Goal: Transaction & Acquisition: Download file/media

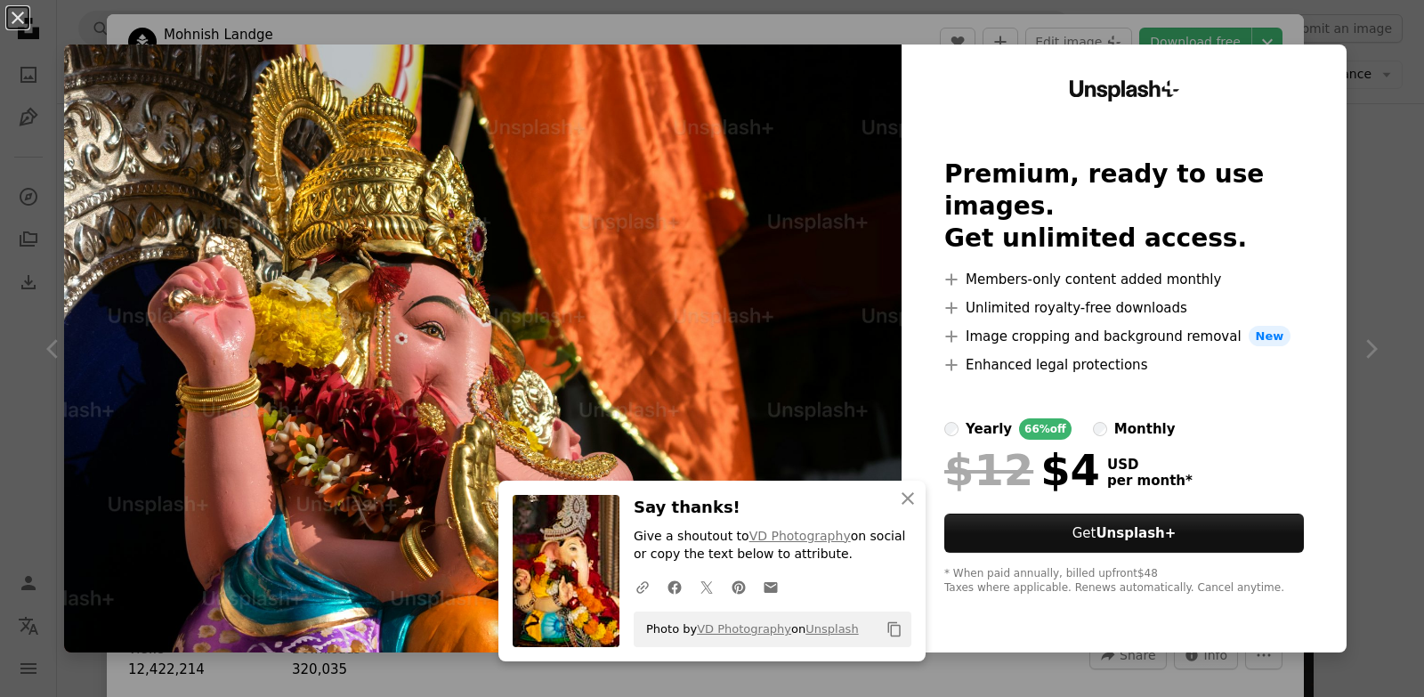
scroll to position [10451, 0]
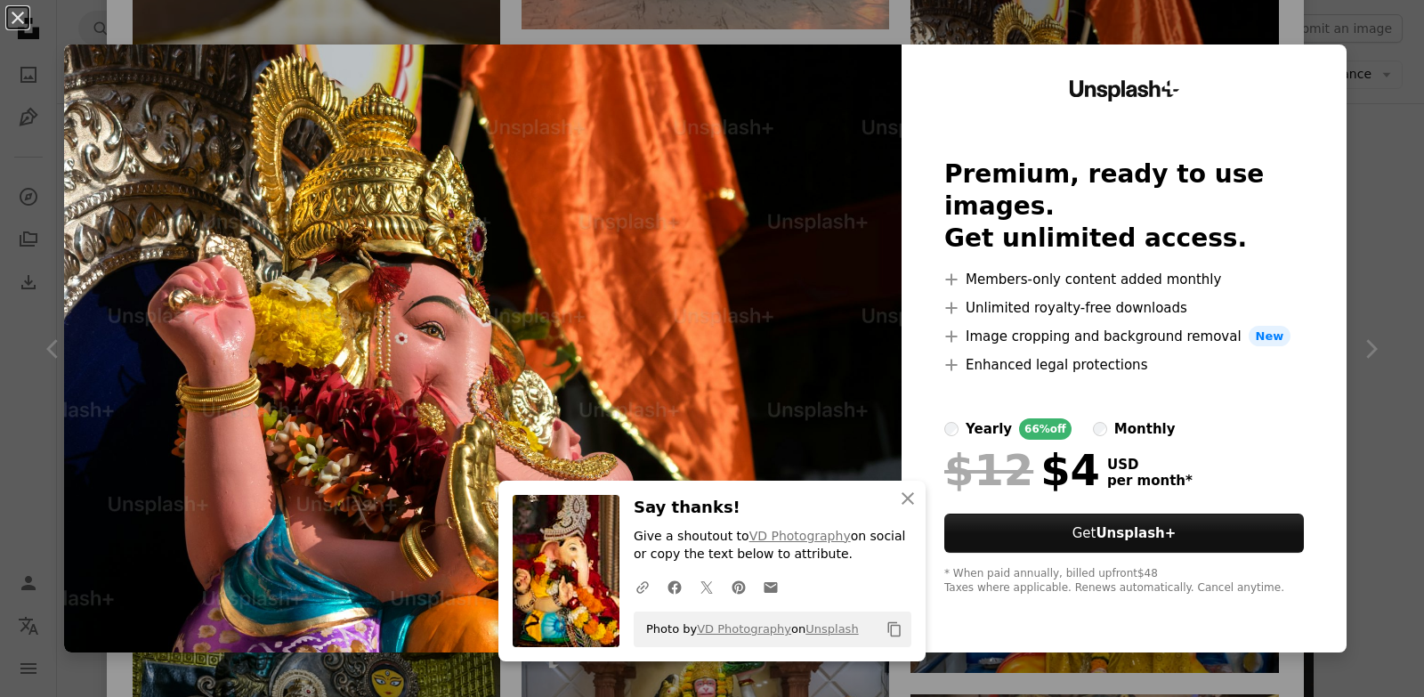
click at [581, 331] on img at bounding box center [482, 348] width 837 height 608
click at [900, 488] on icon "An X shape" at bounding box center [907, 498] width 21 height 21
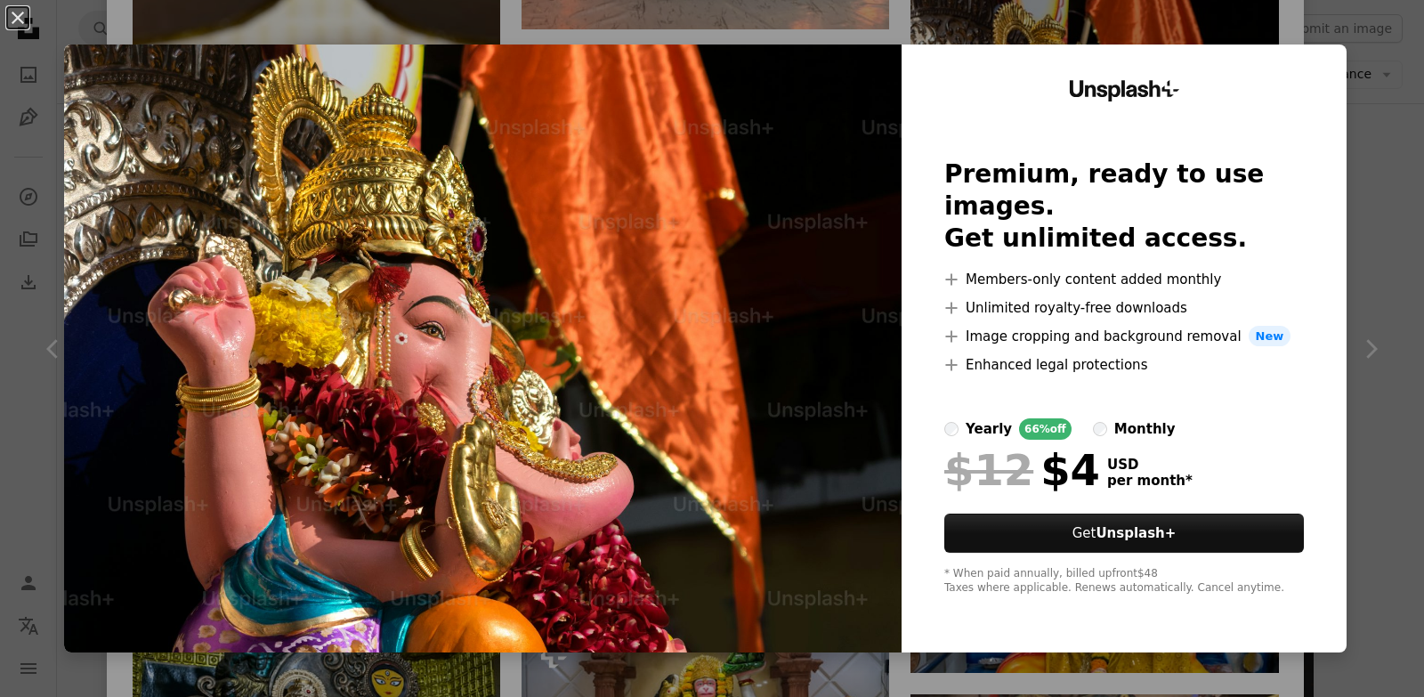
click at [1355, 354] on div "An X shape Unsplash+ Premium, ready to use images. Get unlimited access. A plus…" at bounding box center [712, 348] width 1424 height 697
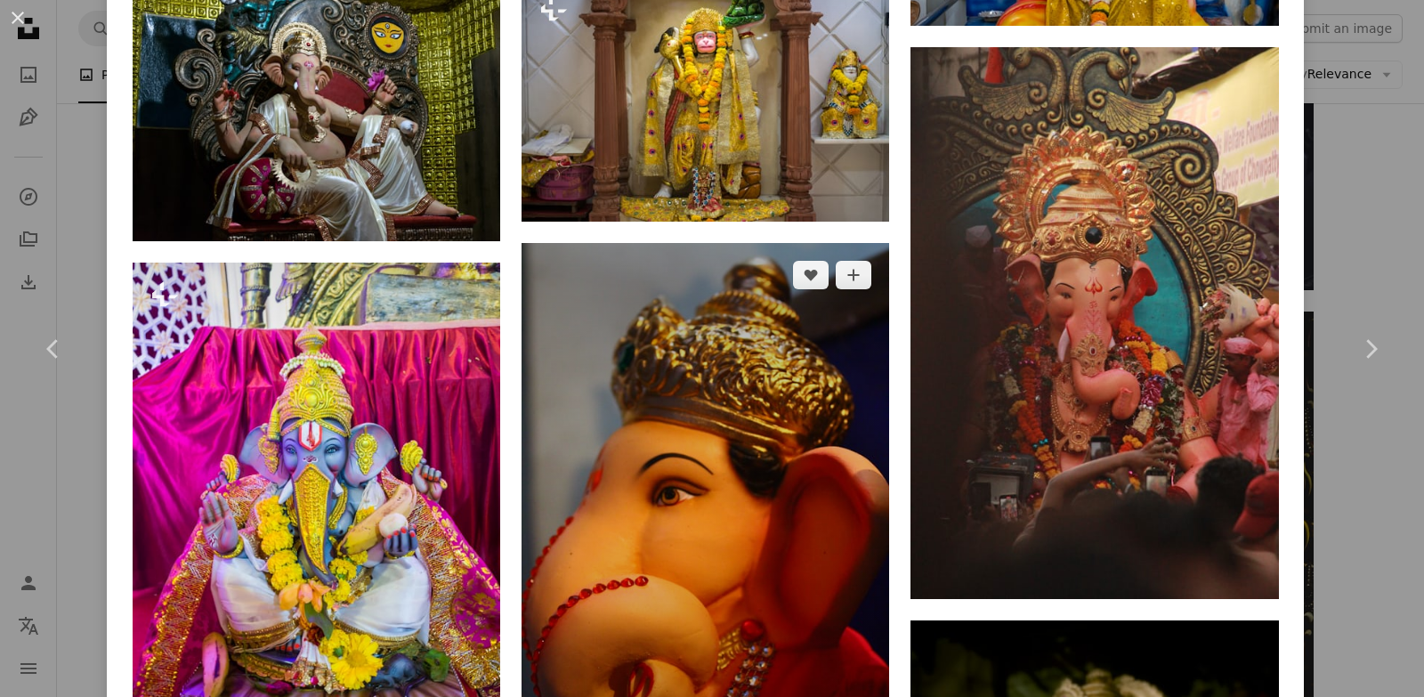
scroll to position [11282, 0]
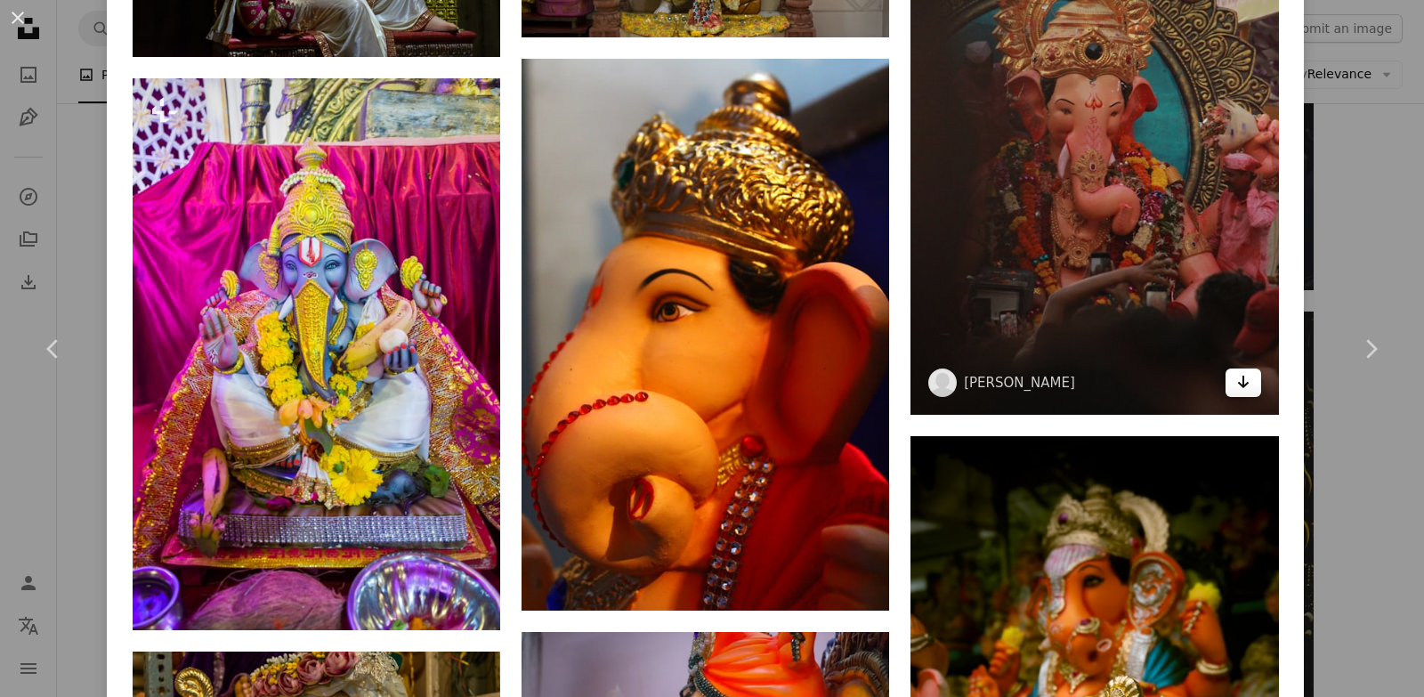
click at [1237, 376] on icon "Download" at bounding box center [1243, 382] width 12 height 12
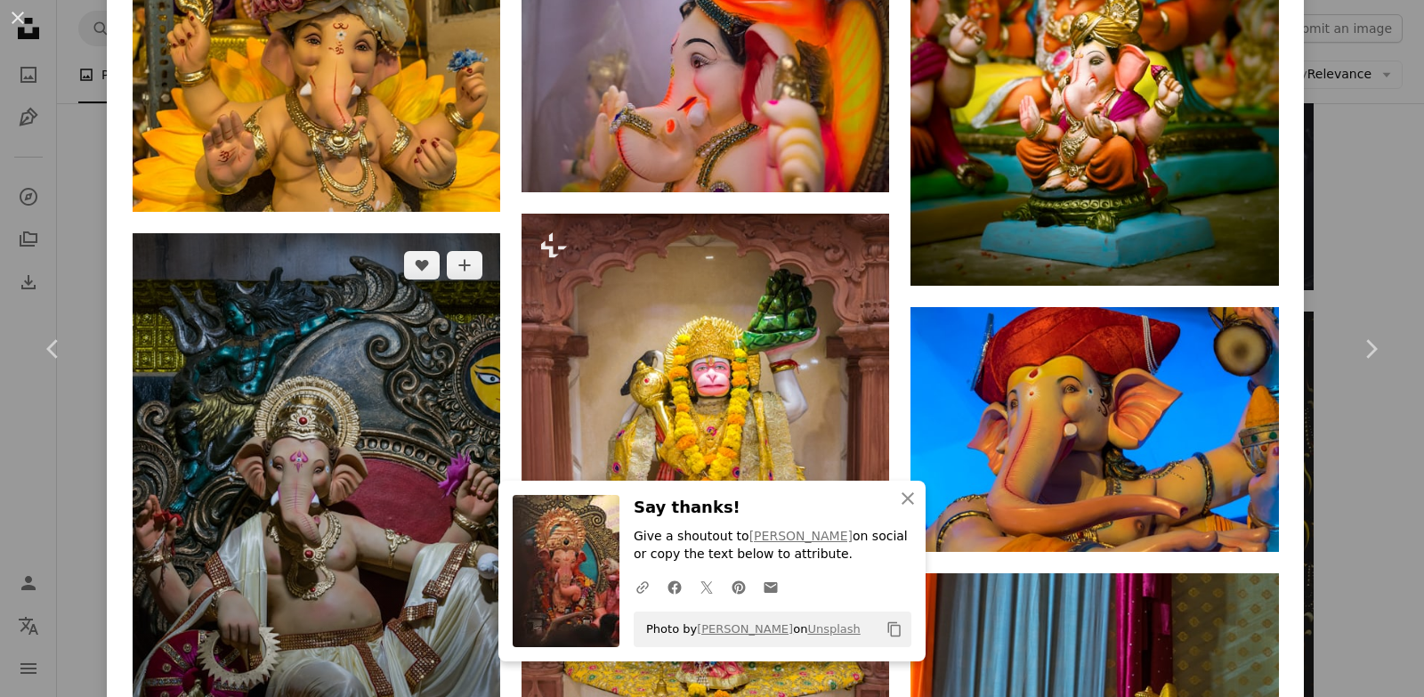
scroll to position [12113, 0]
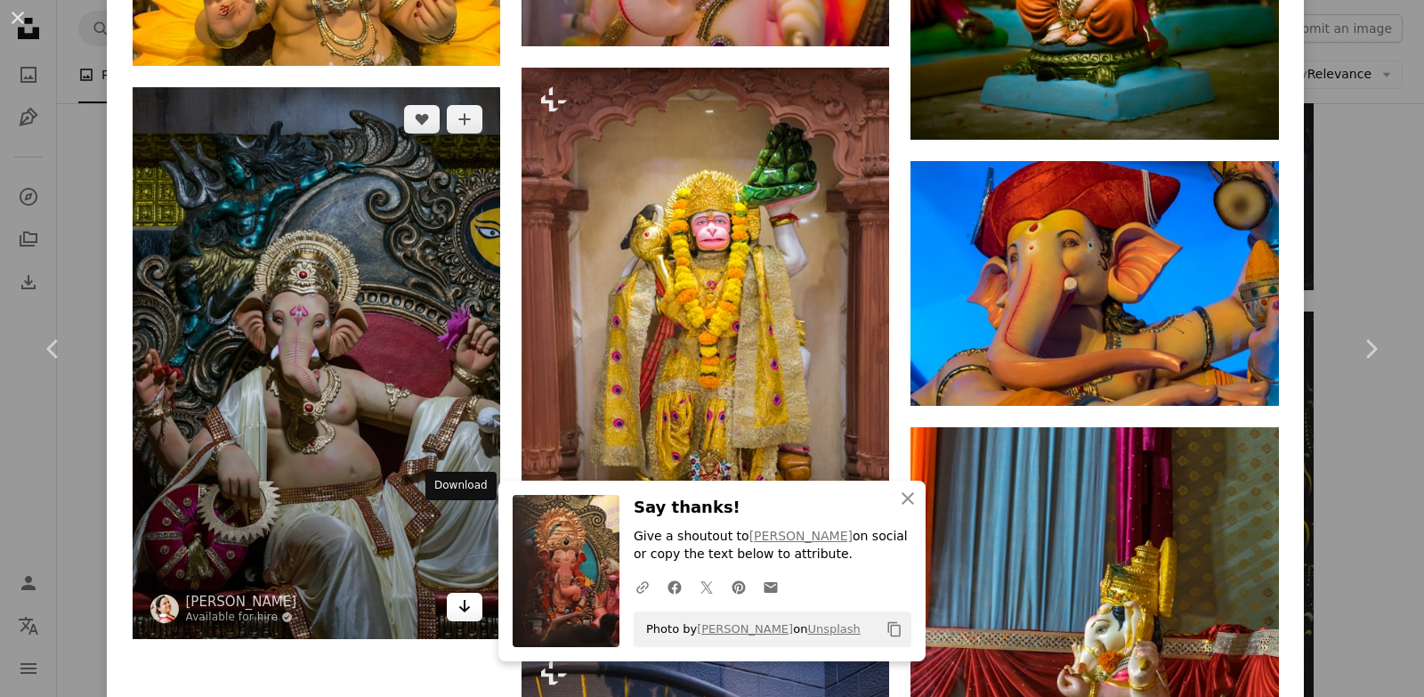
click at [464, 595] on icon "Arrow pointing down" at bounding box center [464, 605] width 14 height 21
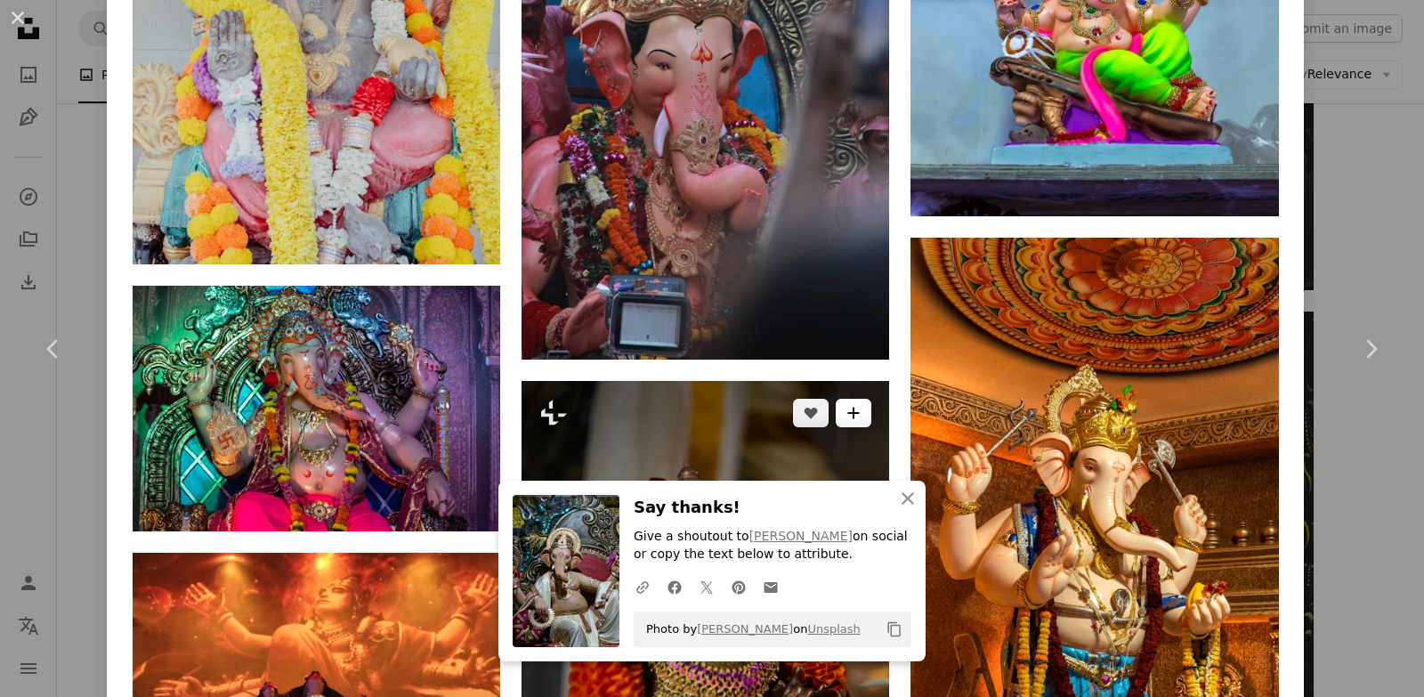
scroll to position [16192, 0]
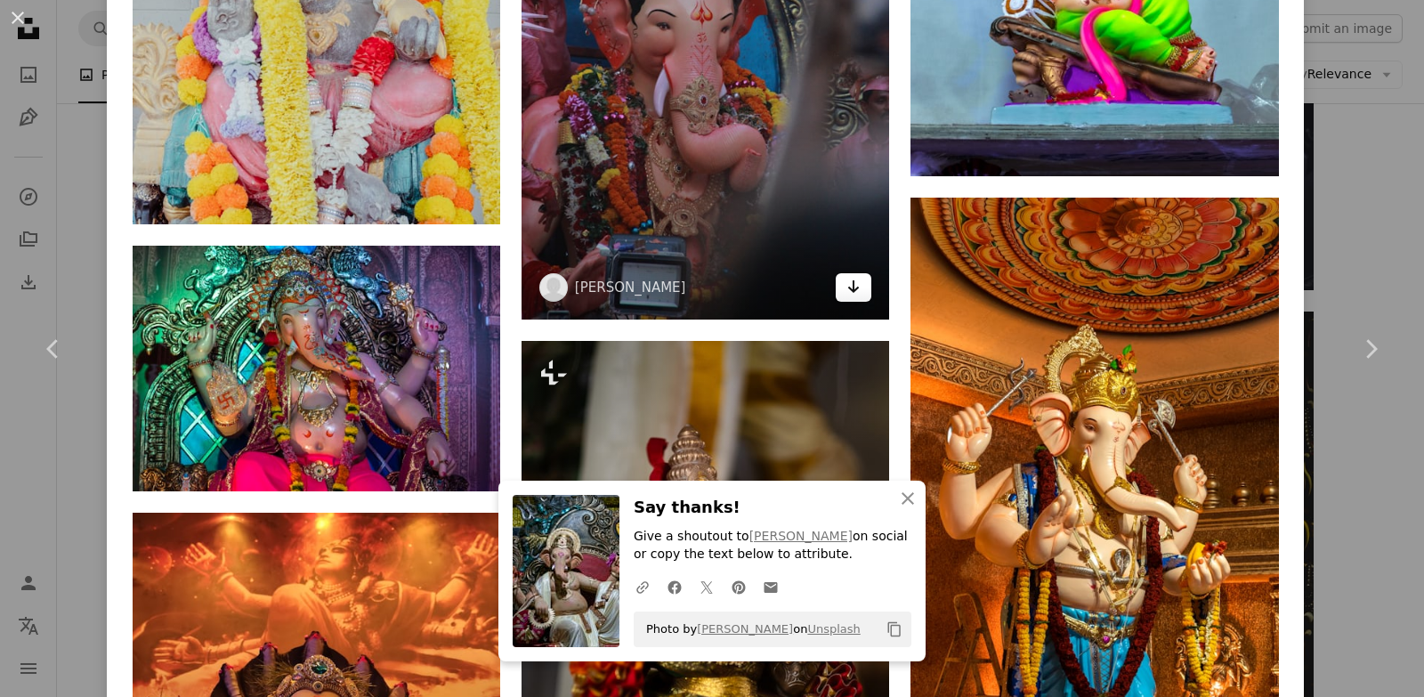
click at [846, 276] on icon "Arrow pointing down" at bounding box center [853, 286] width 14 height 21
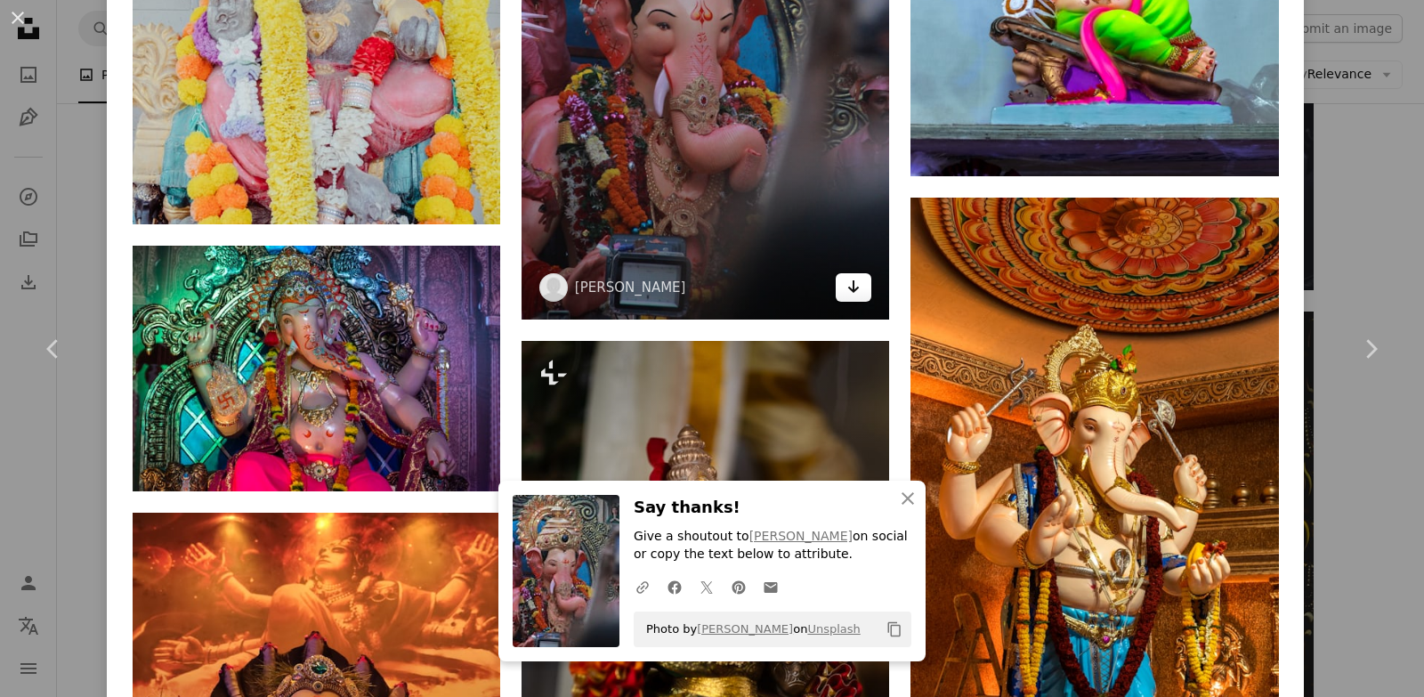
scroll to position [17438, 0]
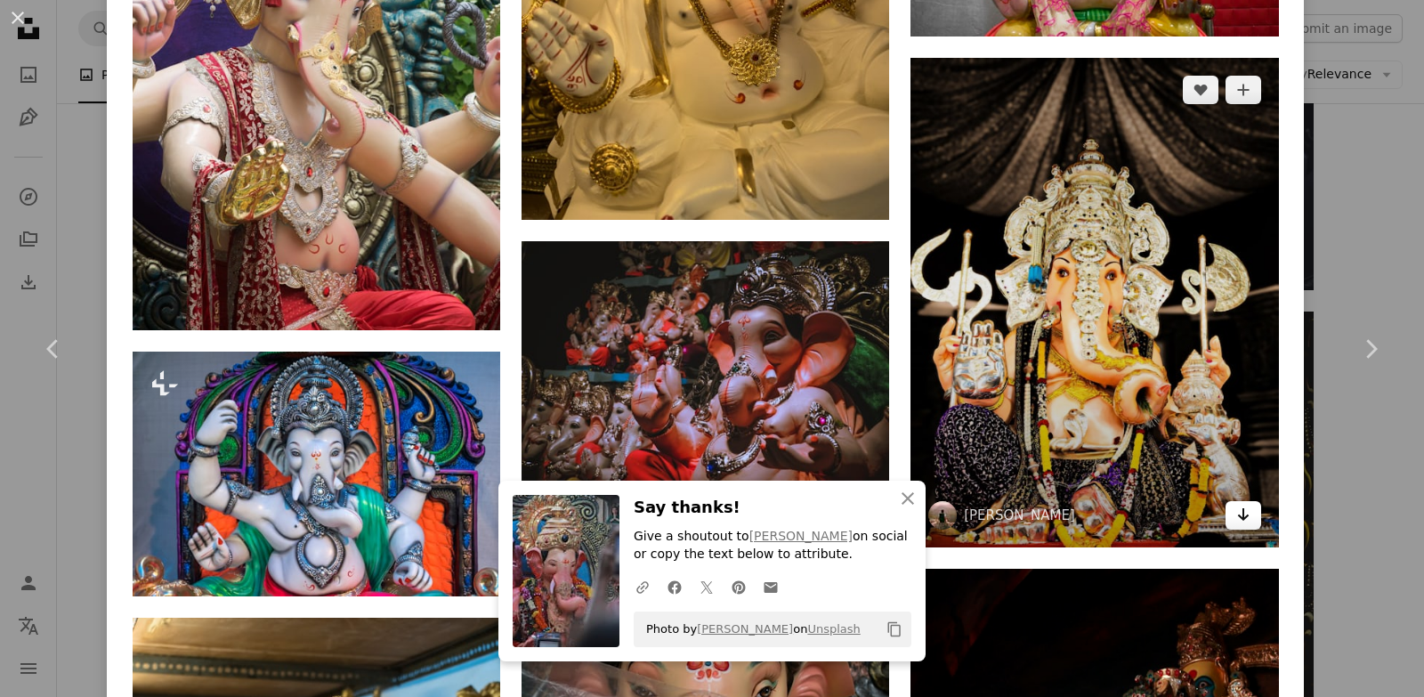
click at [1245, 501] on link "Arrow pointing down" at bounding box center [1243, 515] width 36 height 28
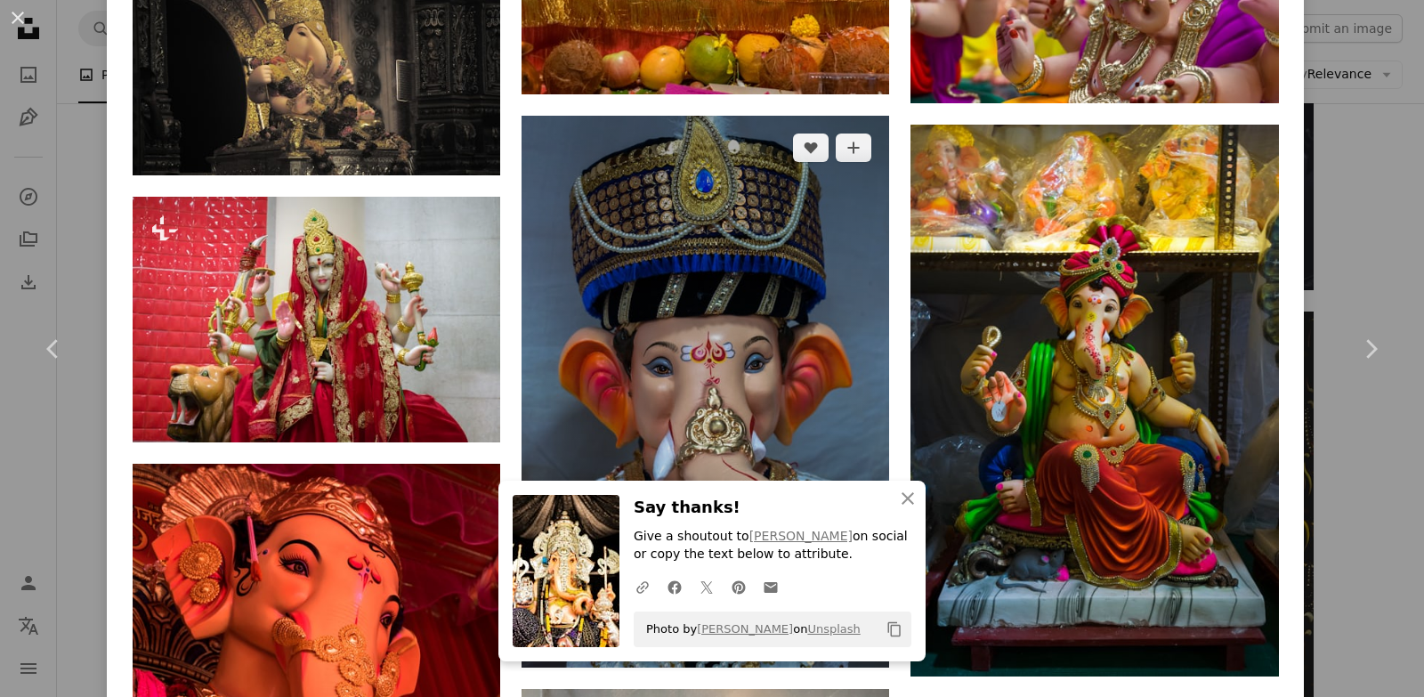
scroll to position [20172, 0]
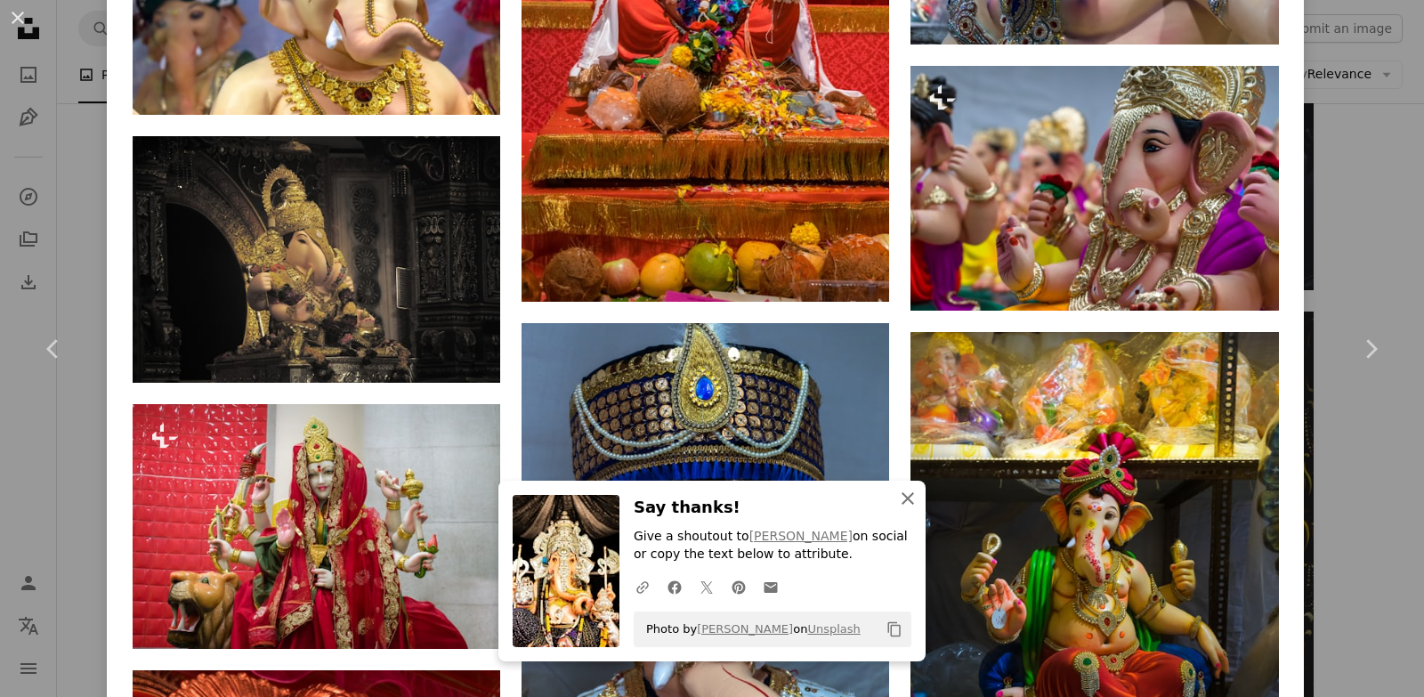
click at [901, 490] on icon "An X shape" at bounding box center [907, 498] width 21 height 21
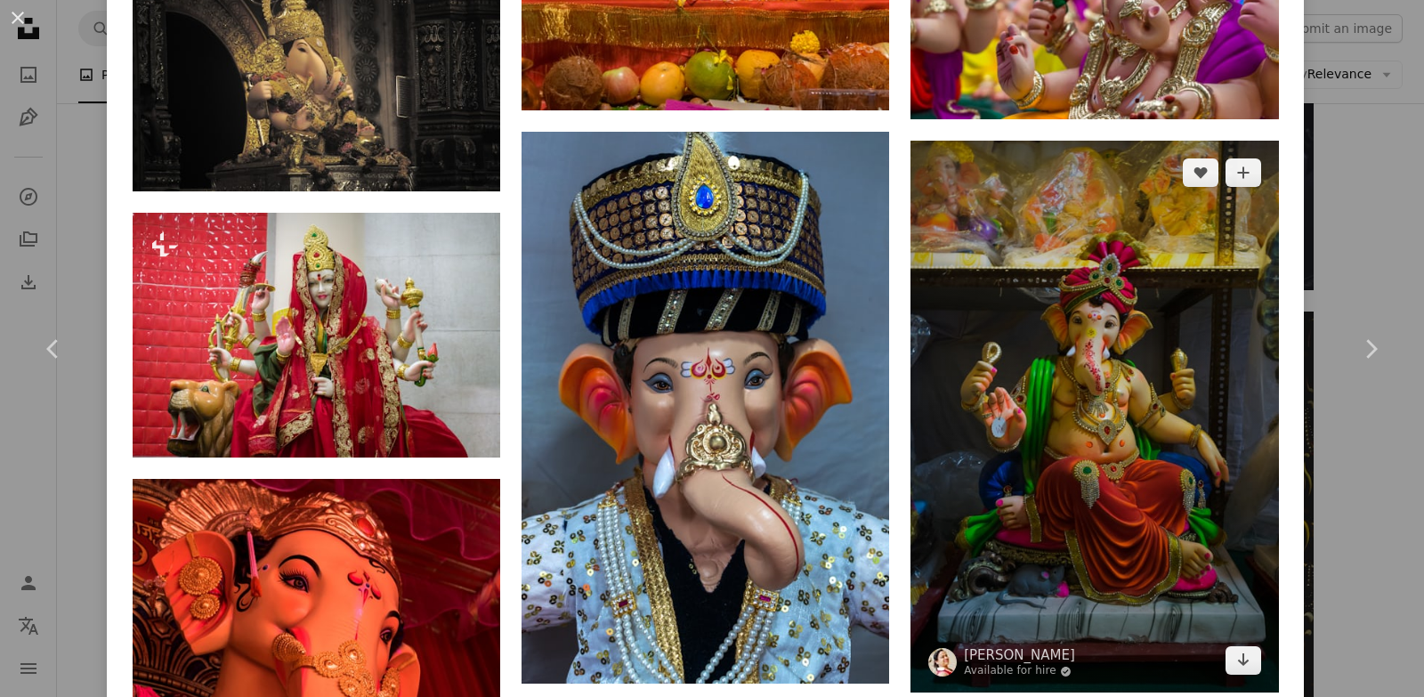
scroll to position [20586, 0]
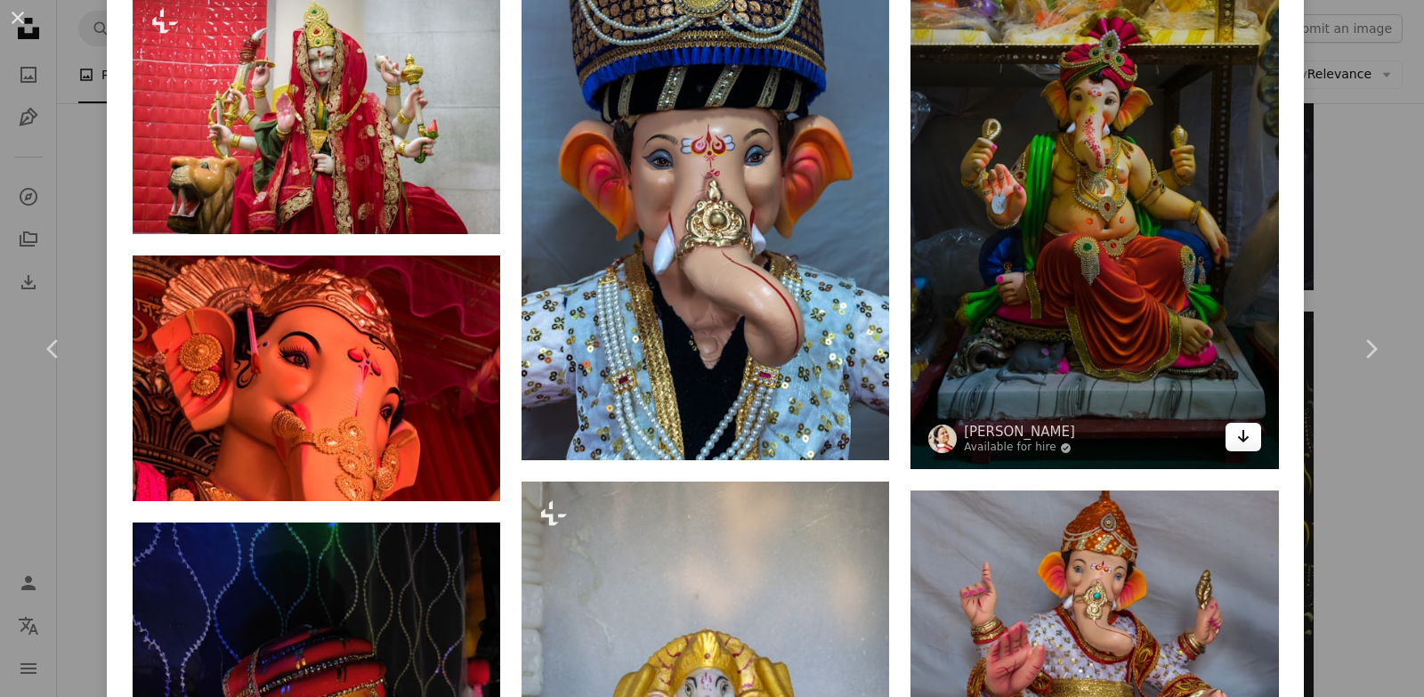
click at [1239, 425] on icon "Arrow pointing down" at bounding box center [1243, 435] width 14 height 21
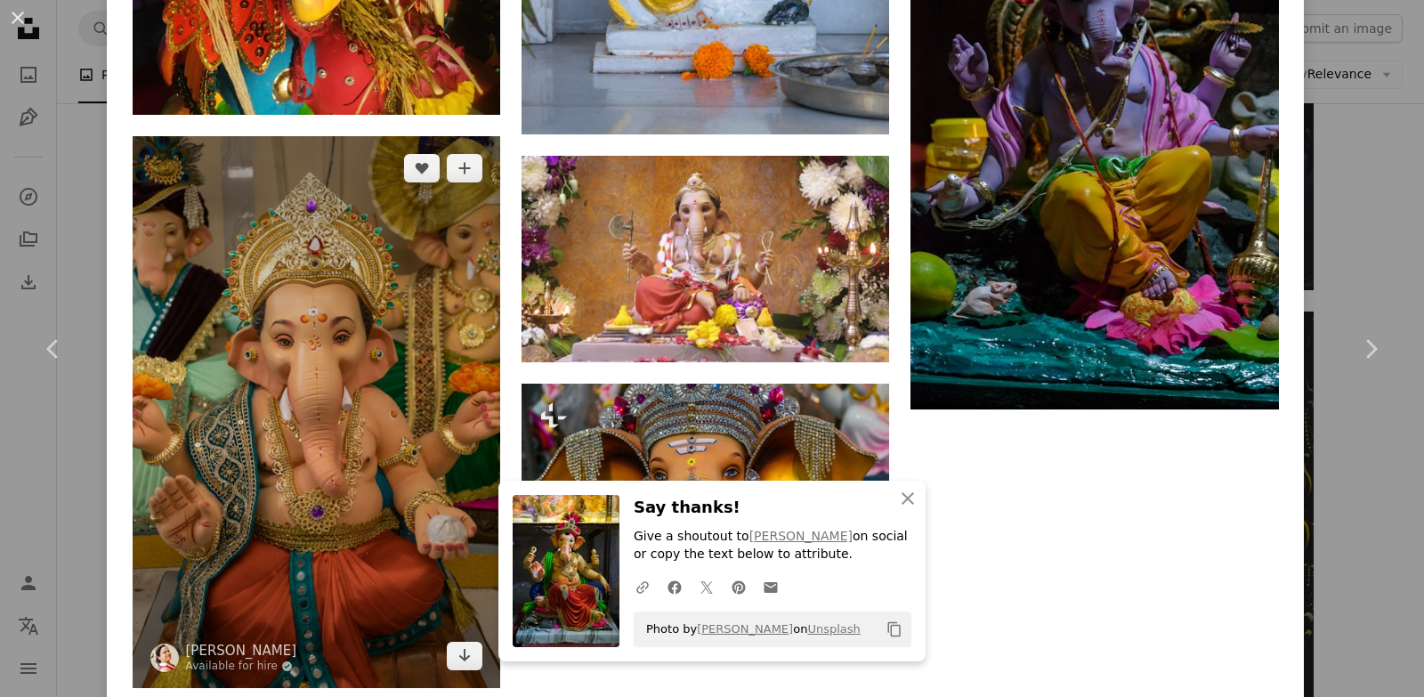
scroll to position [21625, 0]
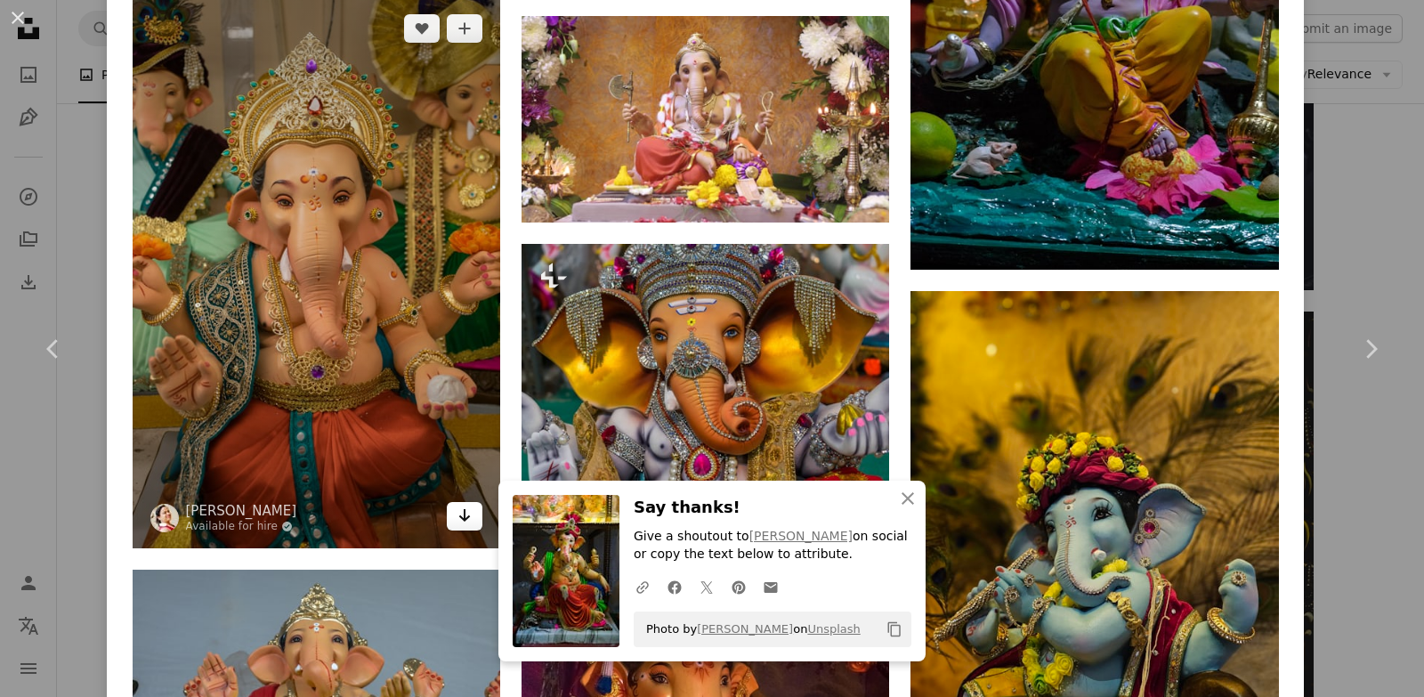
click at [466, 502] on link "Arrow pointing down" at bounding box center [465, 516] width 36 height 28
